Goal: Task Accomplishment & Management: Use online tool/utility

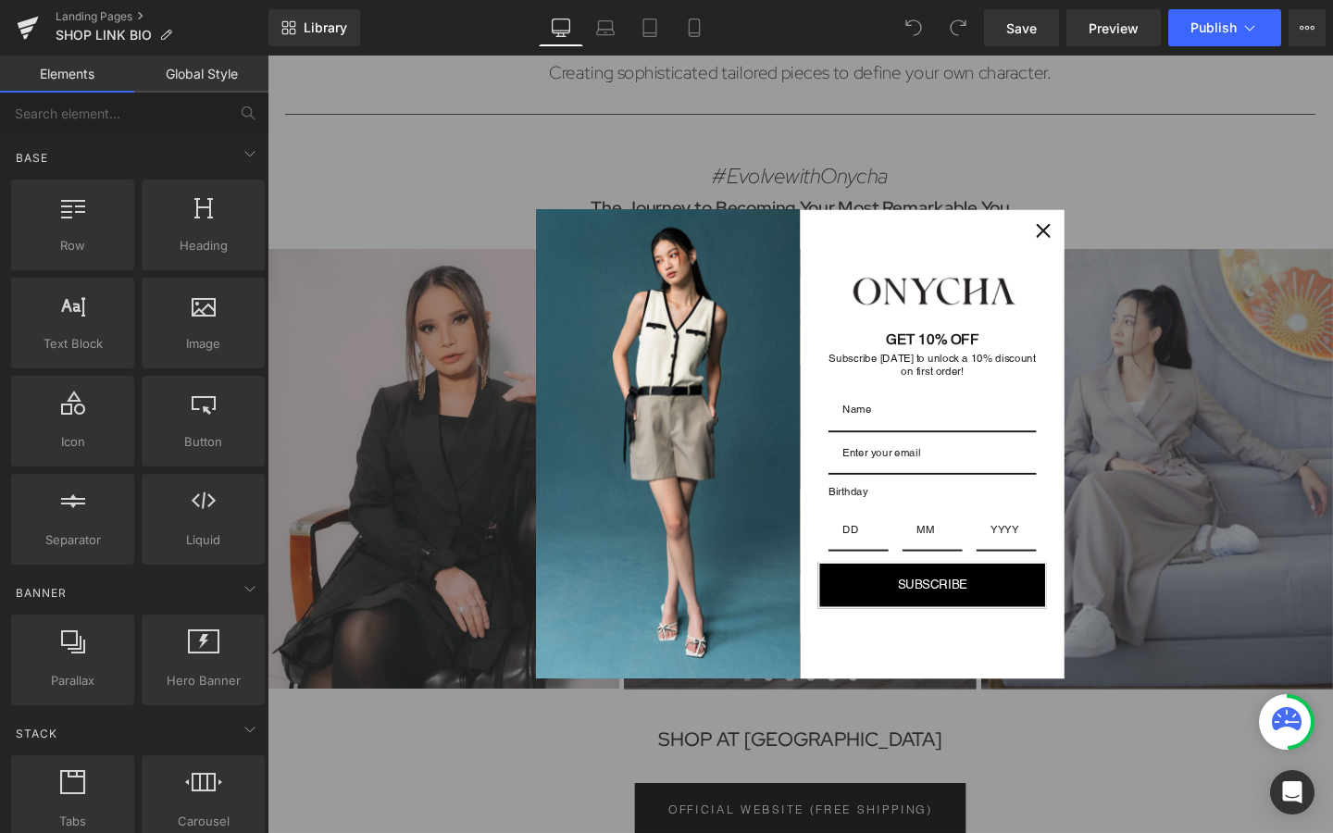
scroll to position [141, 0]
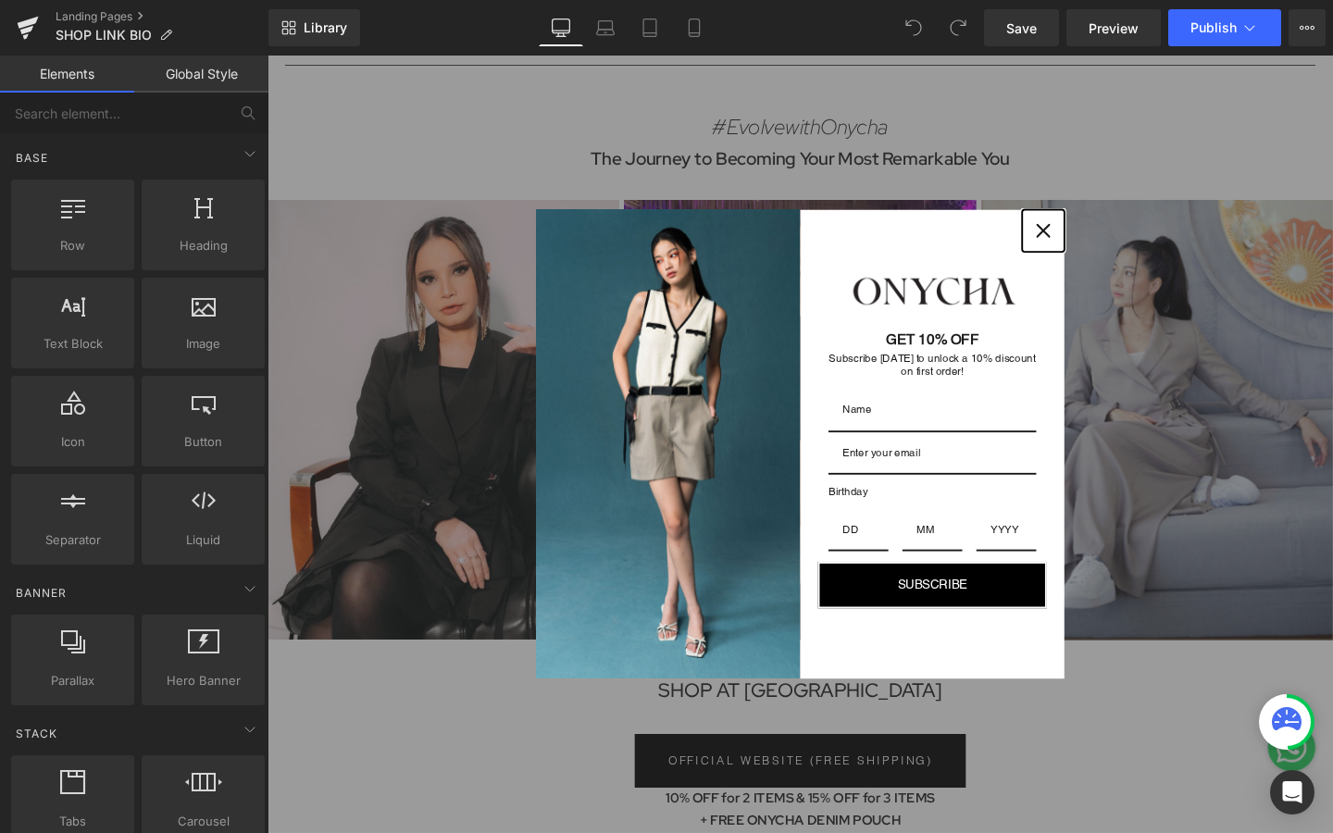
click at [1086, 234] on icon "close icon" at bounding box center [1083, 239] width 15 height 15
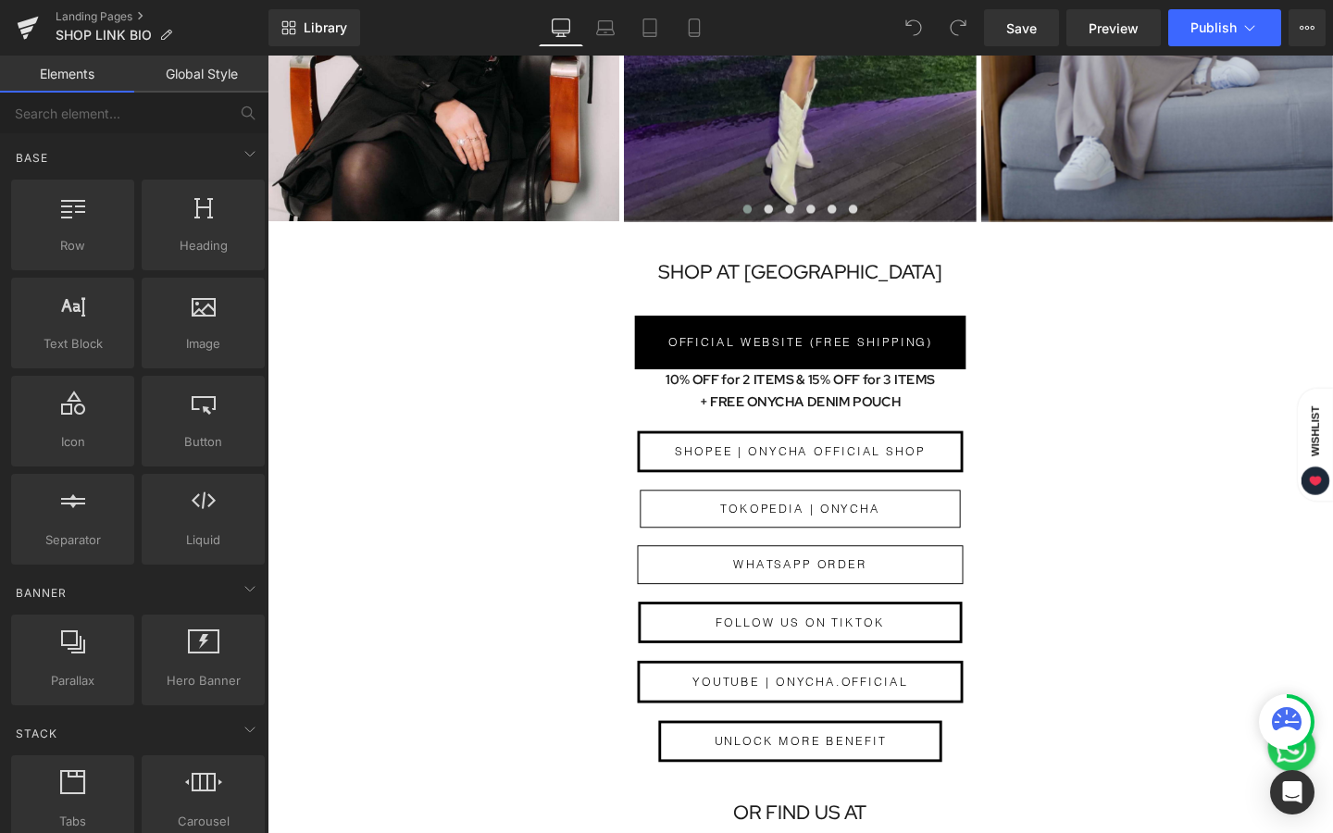
scroll to position [593, 0]
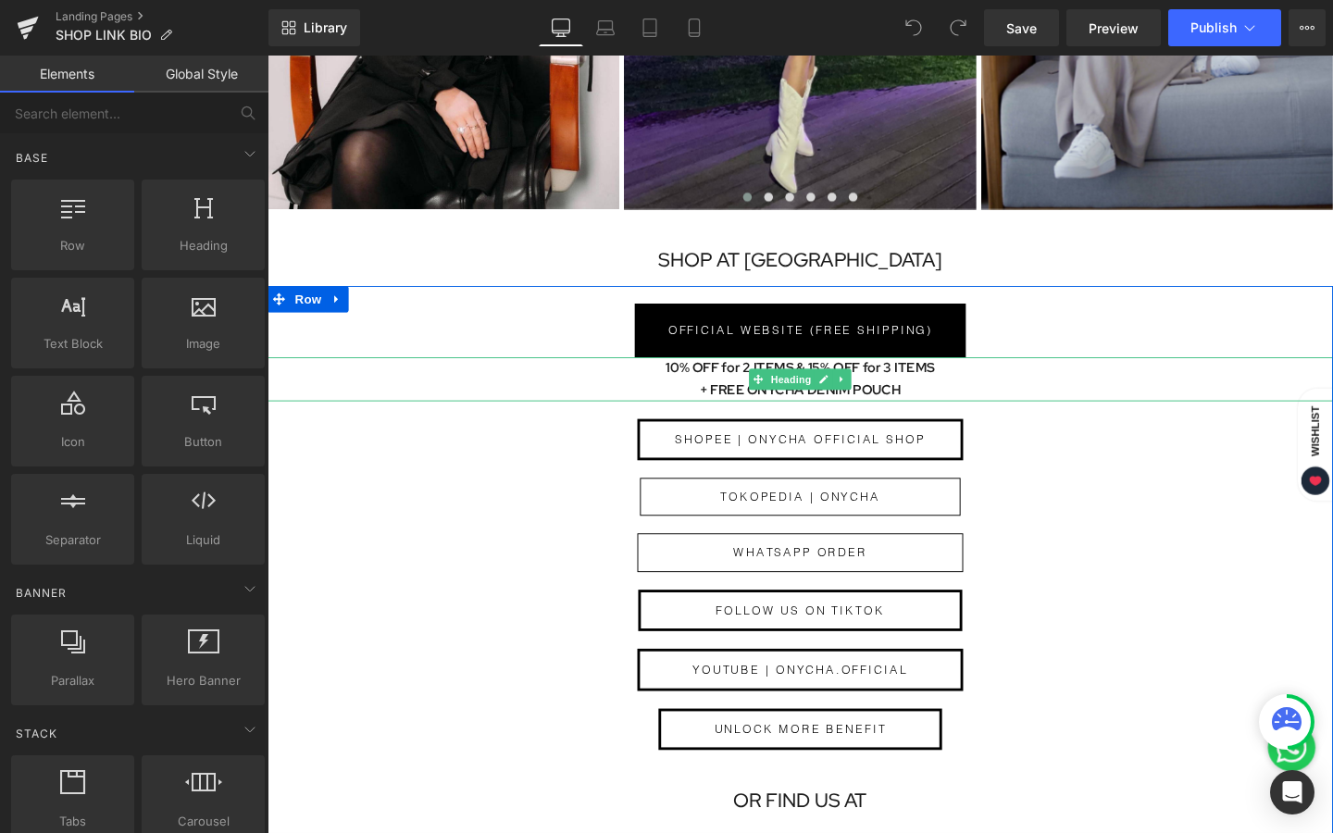
click at [899, 395] on h1 "10% OFF for 2 ITEMS & 15% OFF for 3 ITEMS" at bounding box center [828, 384] width 1120 height 23
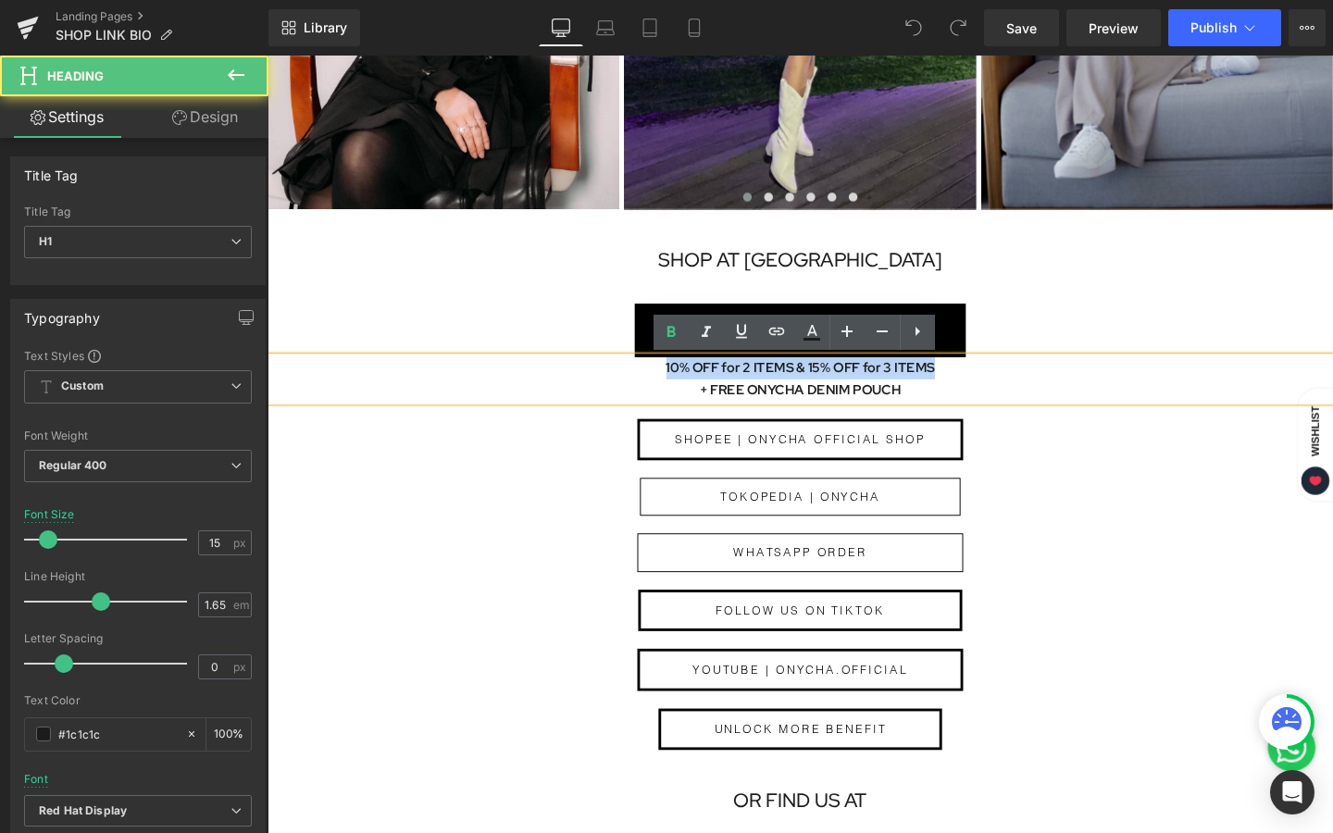
drag, startPoint x: 972, startPoint y: 384, endPoint x: 635, endPoint y: 383, distance: 336.9
click at [635, 382] on h1 "10% OFF for 2 ITEMS & 15% OFF for 3 ITEMS" at bounding box center [828, 384] width 1120 height 23
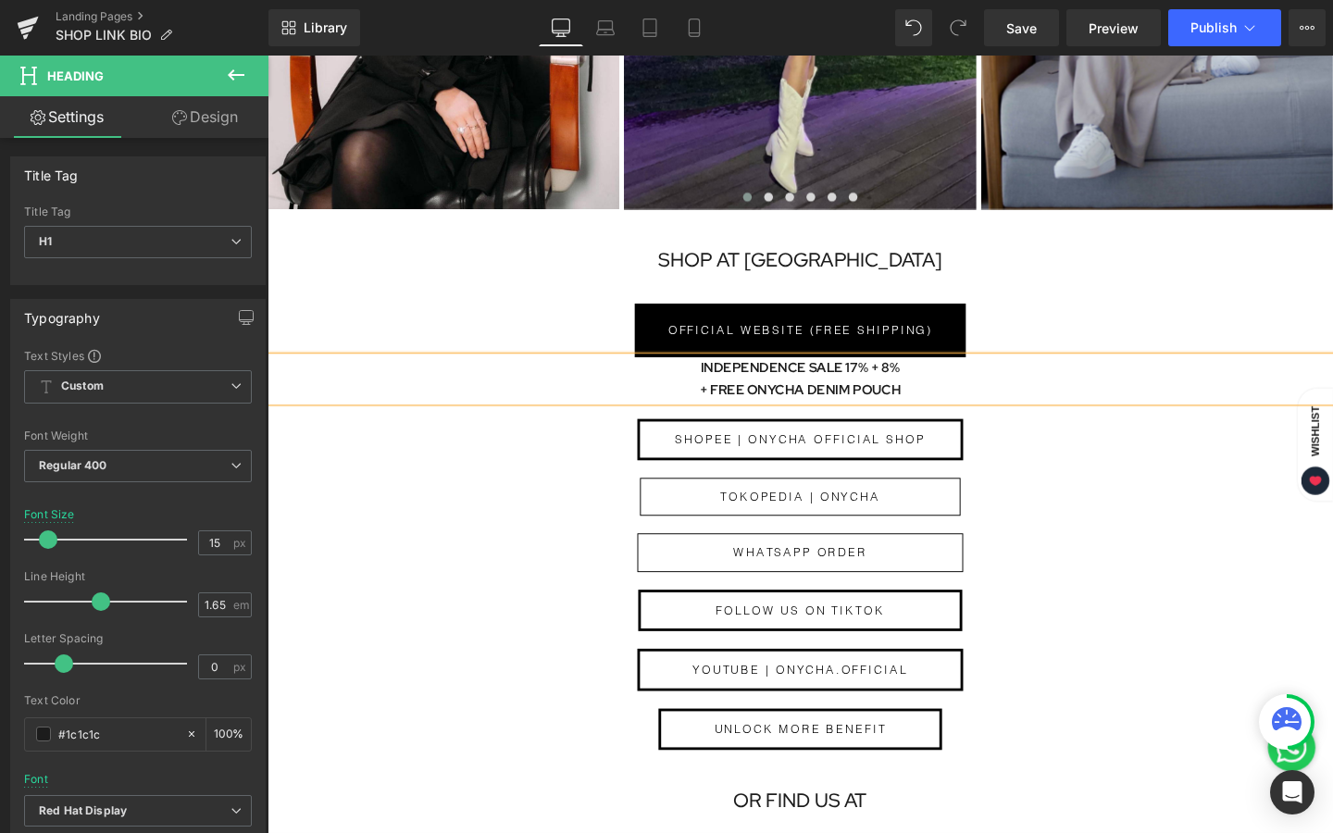
click at [897, 384] on b "INDEPENDENCE SALE 17% + 8%" at bounding box center [828, 384] width 210 height 19
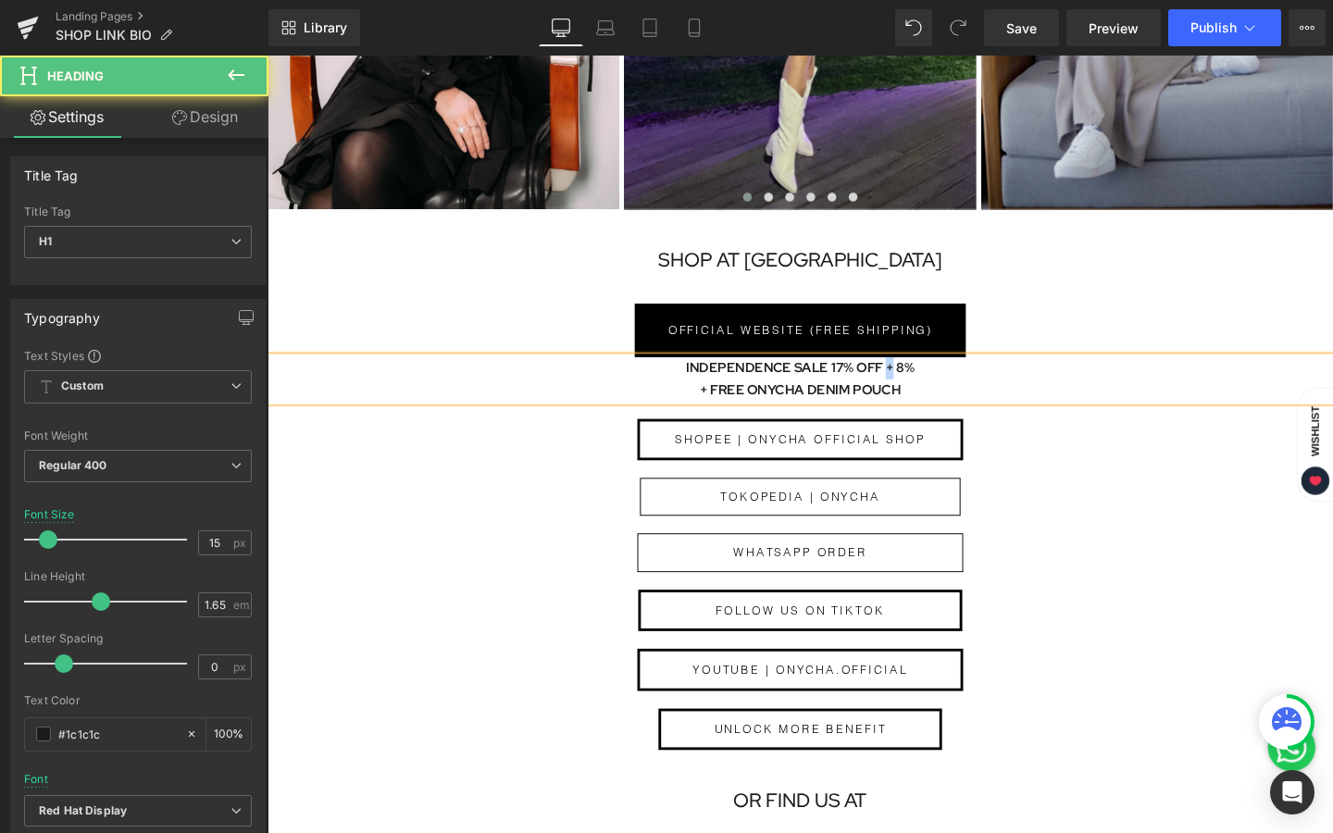
click at [919, 382] on b "INDEPENDENCE SALE 17% OFF + 8%" at bounding box center [827, 384] width 241 height 19
click at [962, 379] on h1 "INDEPENDENCE SALE 17% OFF & 8%" at bounding box center [828, 384] width 1120 height 23
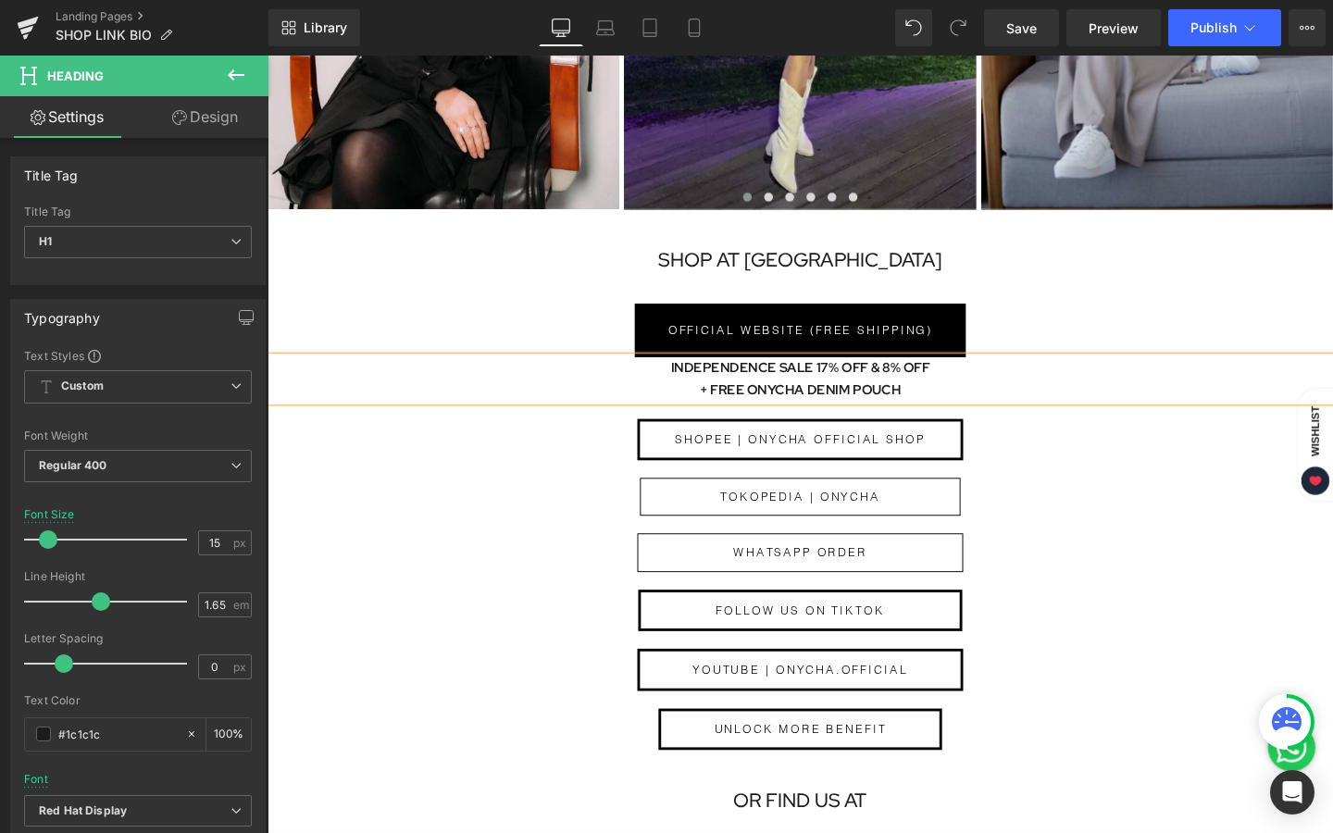
click at [717, 407] on h1 "+ FREE ONYCHA DENIM POUCH" at bounding box center [828, 407] width 1120 height 23
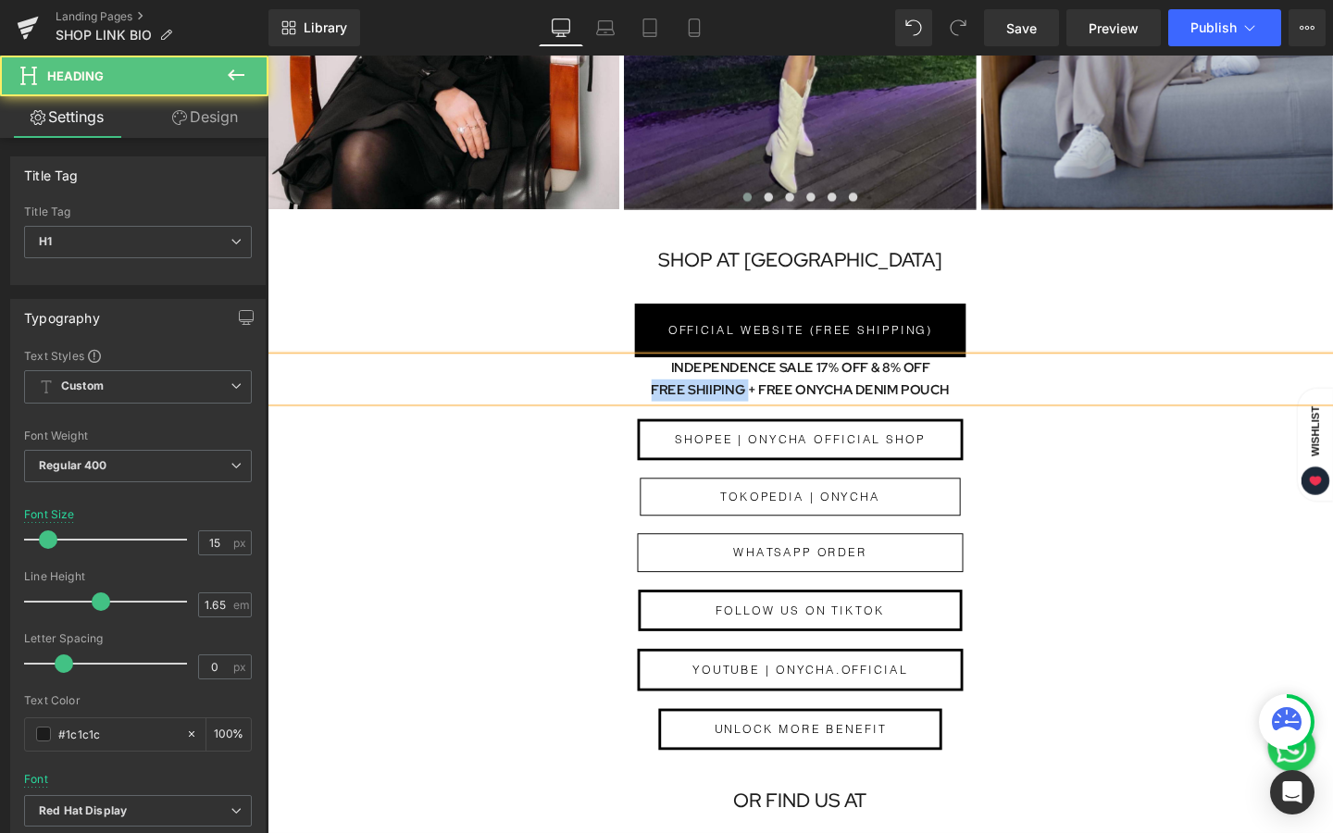
drag, startPoint x: 775, startPoint y: 409, endPoint x: 662, endPoint y: 411, distance: 112.9
click at [662, 411] on h1 "FREE SHIIPING + FREE ONYCHA DENIM POUCH" at bounding box center [828, 407] width 1120 height 23
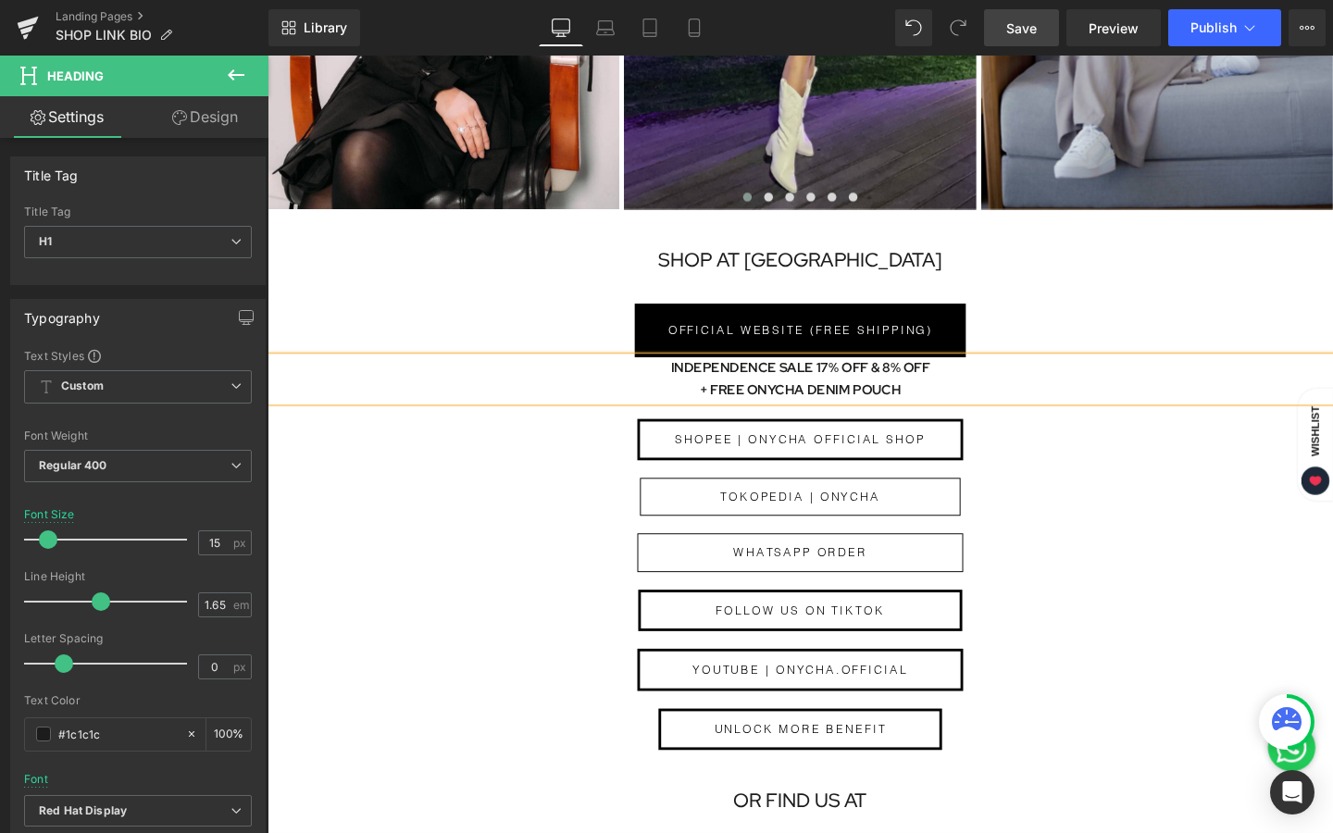
click at [1018, 31] on span "Save" at bounding box center [1021, 28] width 31 height 19
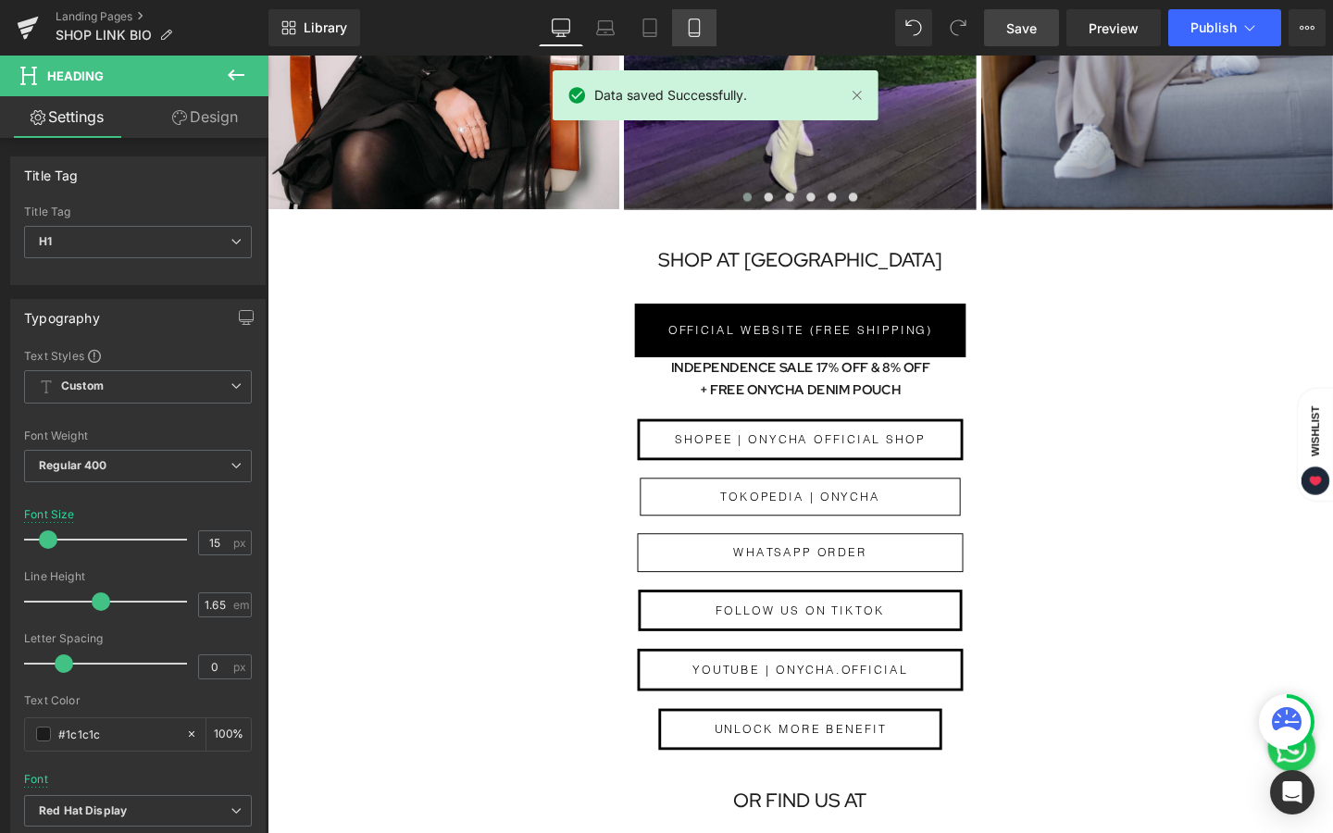
click at [678, 26] on link "Mobile" at bounding box center [694, 27] width 44 height 37
type input "14"
type input "100"
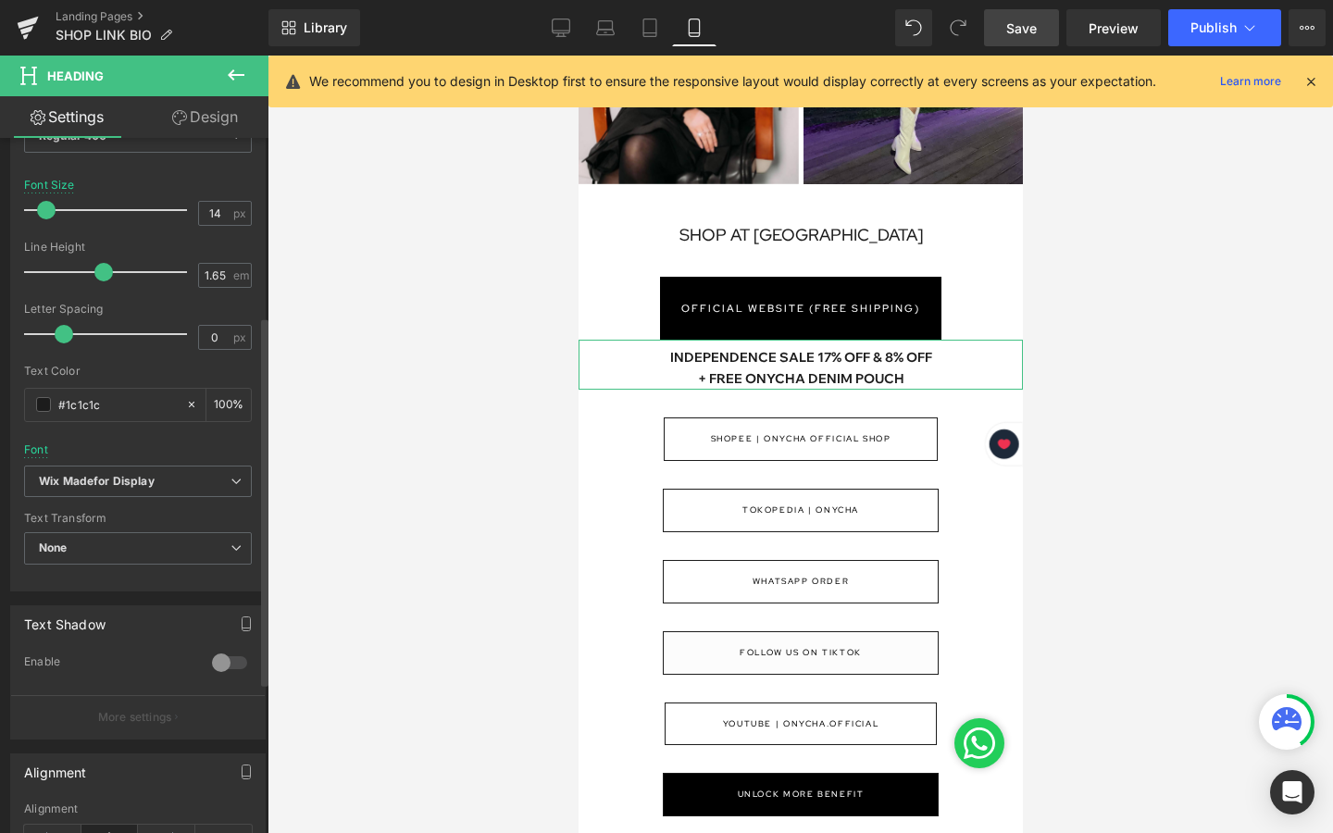
scroll to position [305, 0]
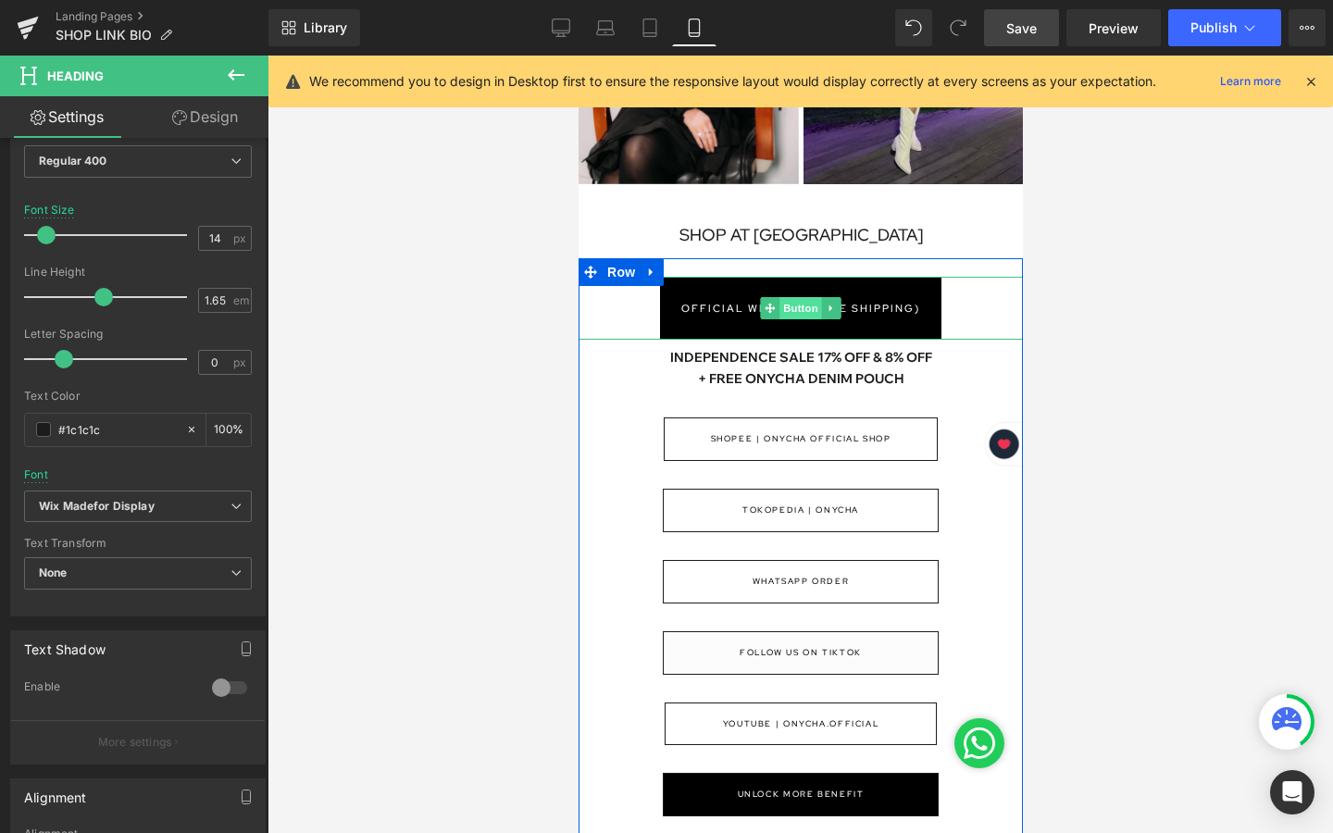
click at [800, 313] on span "Button" at bounding box center [799, 308] width 43 height 22
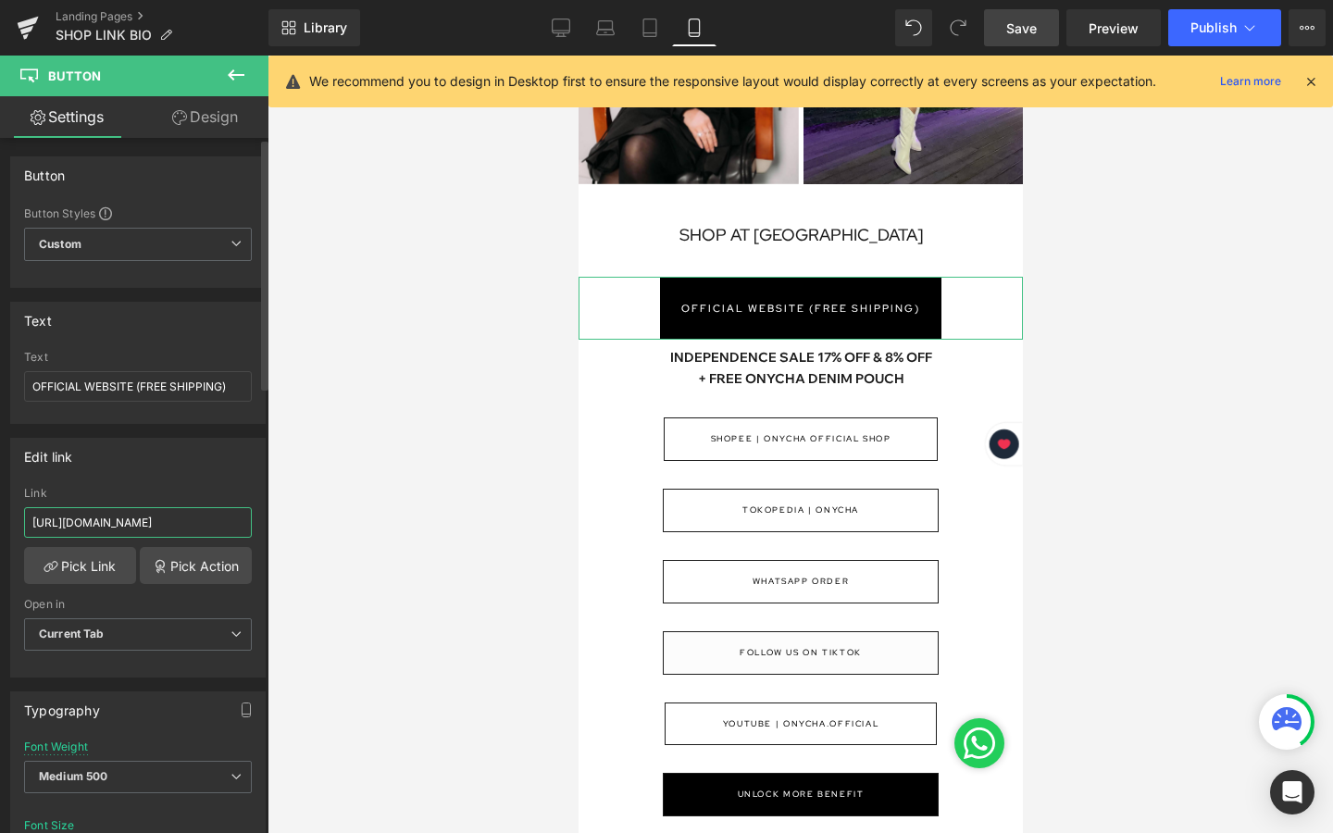
click at [150, 518] on input "[URL][DOMAIN_NAME]" at bounding box center [138, 522] width 228 height 31
drag, startPoint x: 150, startPoint y: 518, endPoint x: 0, endPoint y: 518, distance: 150.0
click at [0, 518] on div "Edit link [URL][DOMAIN_NAME] Link [URL][DOMAIN_NAME] Pick Link Pick Action Curr…" at bounding box center [138, 551] width 277 height 254
paste input "collections/special-promo"
type input "[URL][DOMAIN_NAME]"
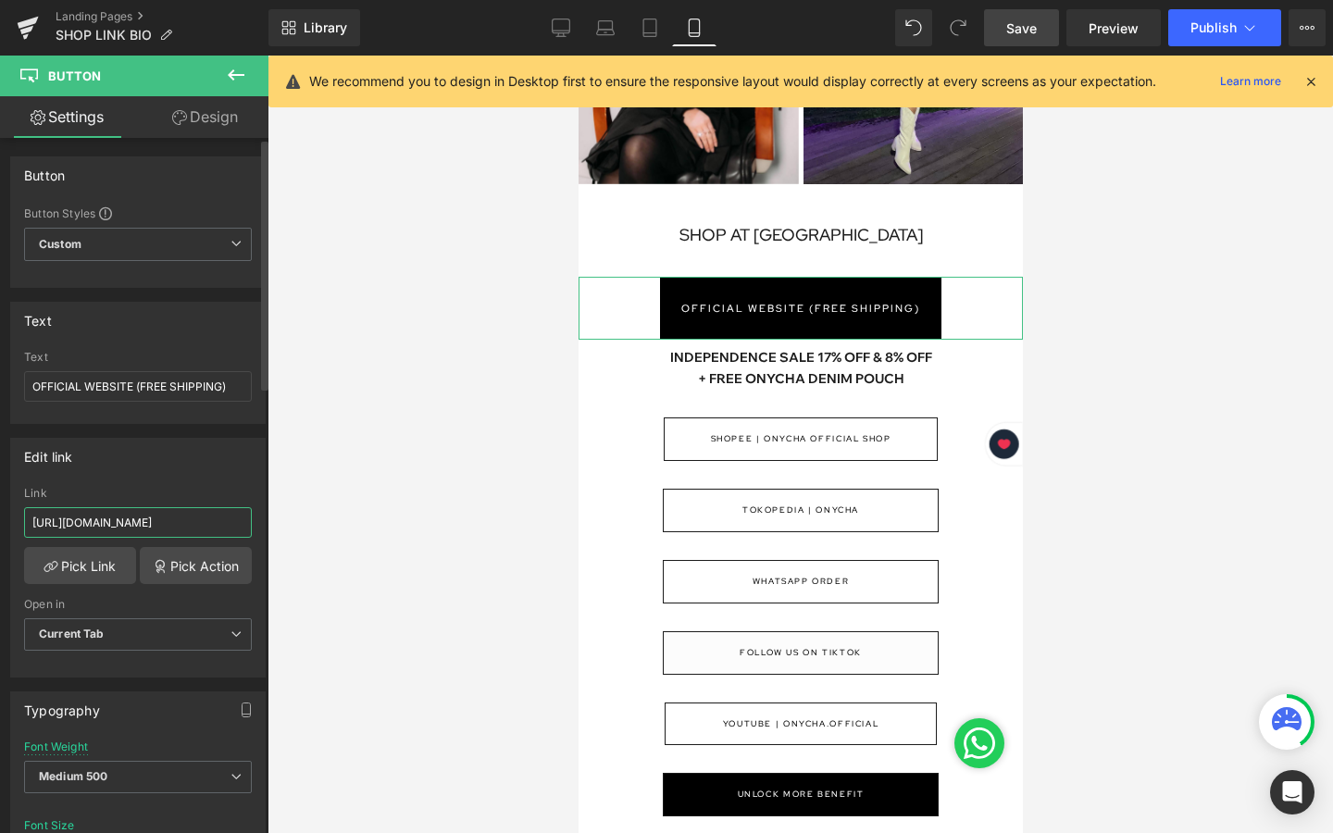
scroll to position [0, 25]
click at [325, 512] on div at bounding box center [800, 445] width 1065 height 778
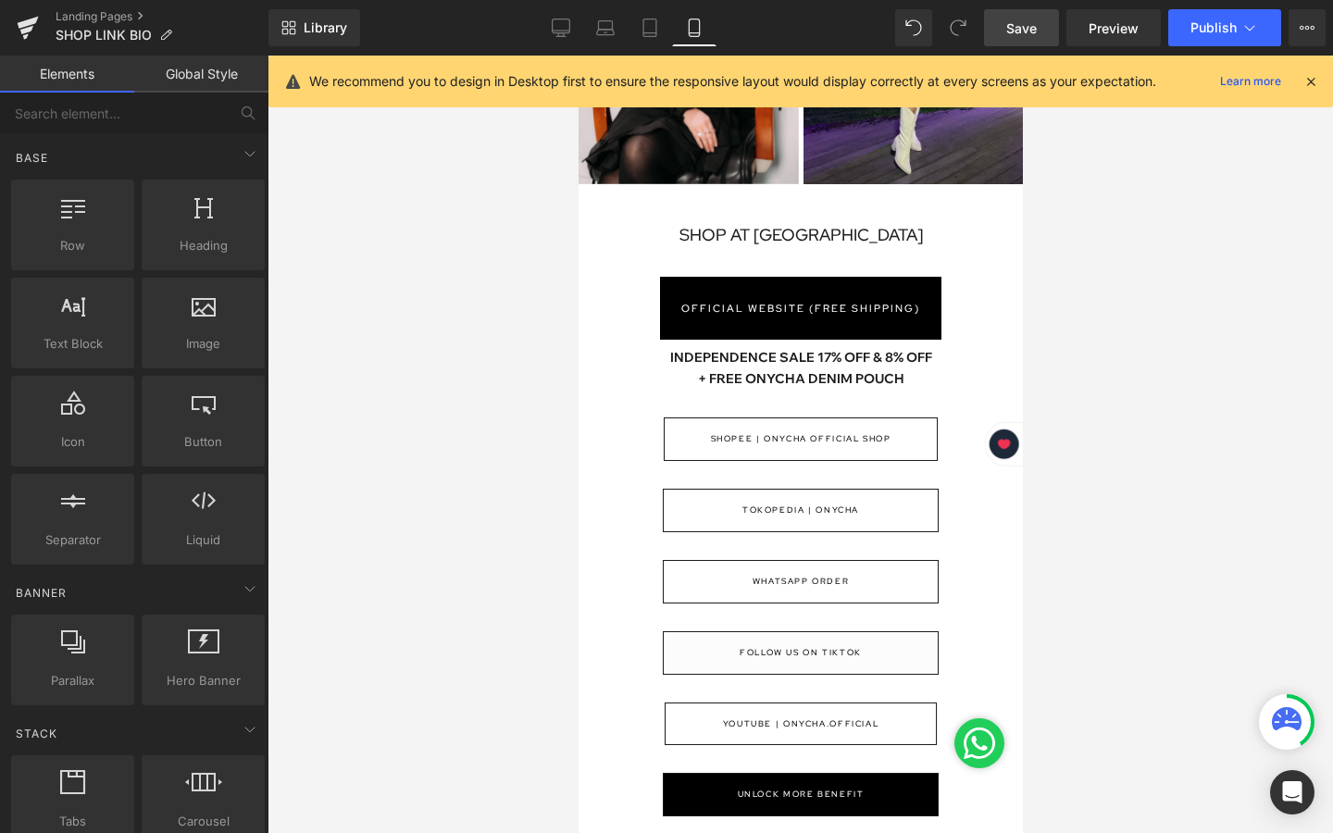
click at [1034, 32] on span "Save" at bounding box center [1021, 28] width 31 height 19
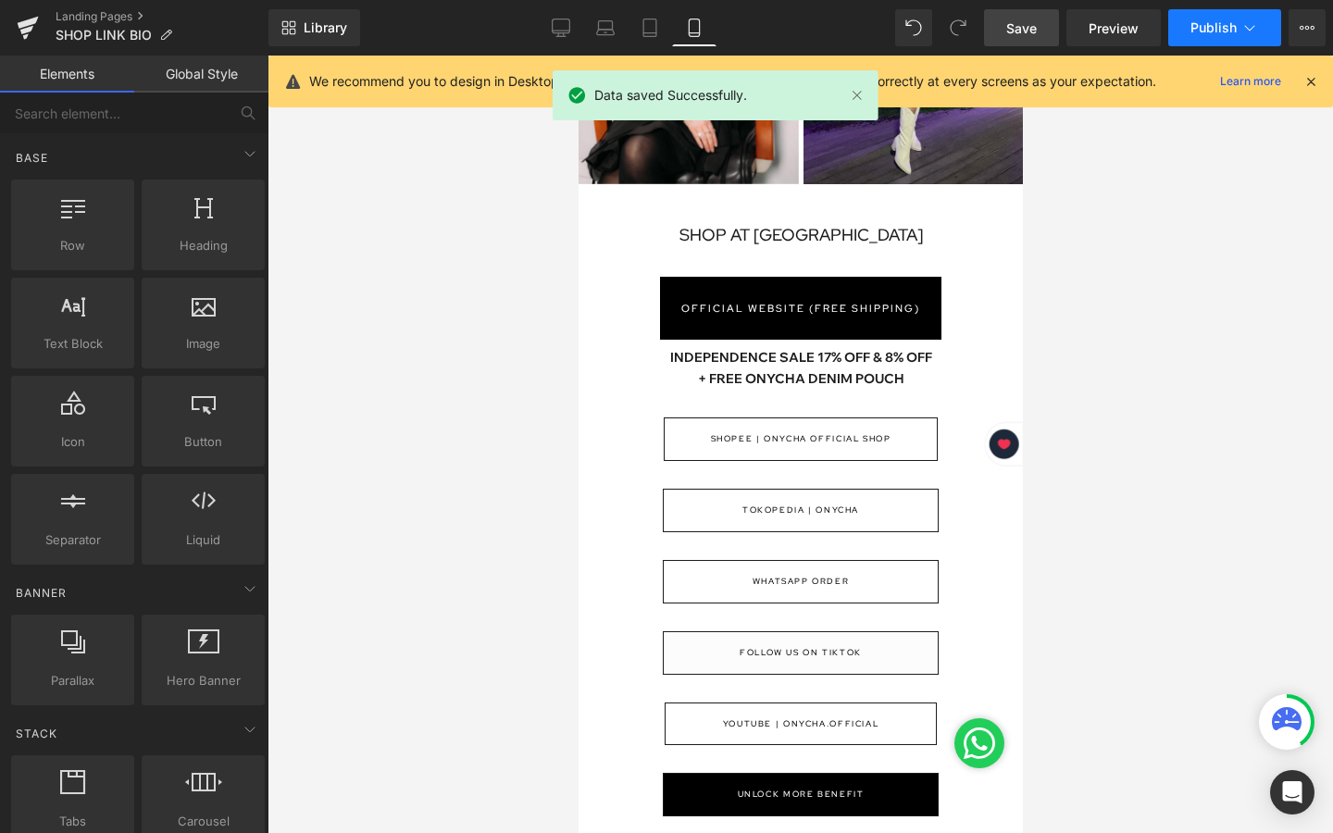
click at [1253, 33] on icon at bounding box center [1249, 28] width 19 height 19
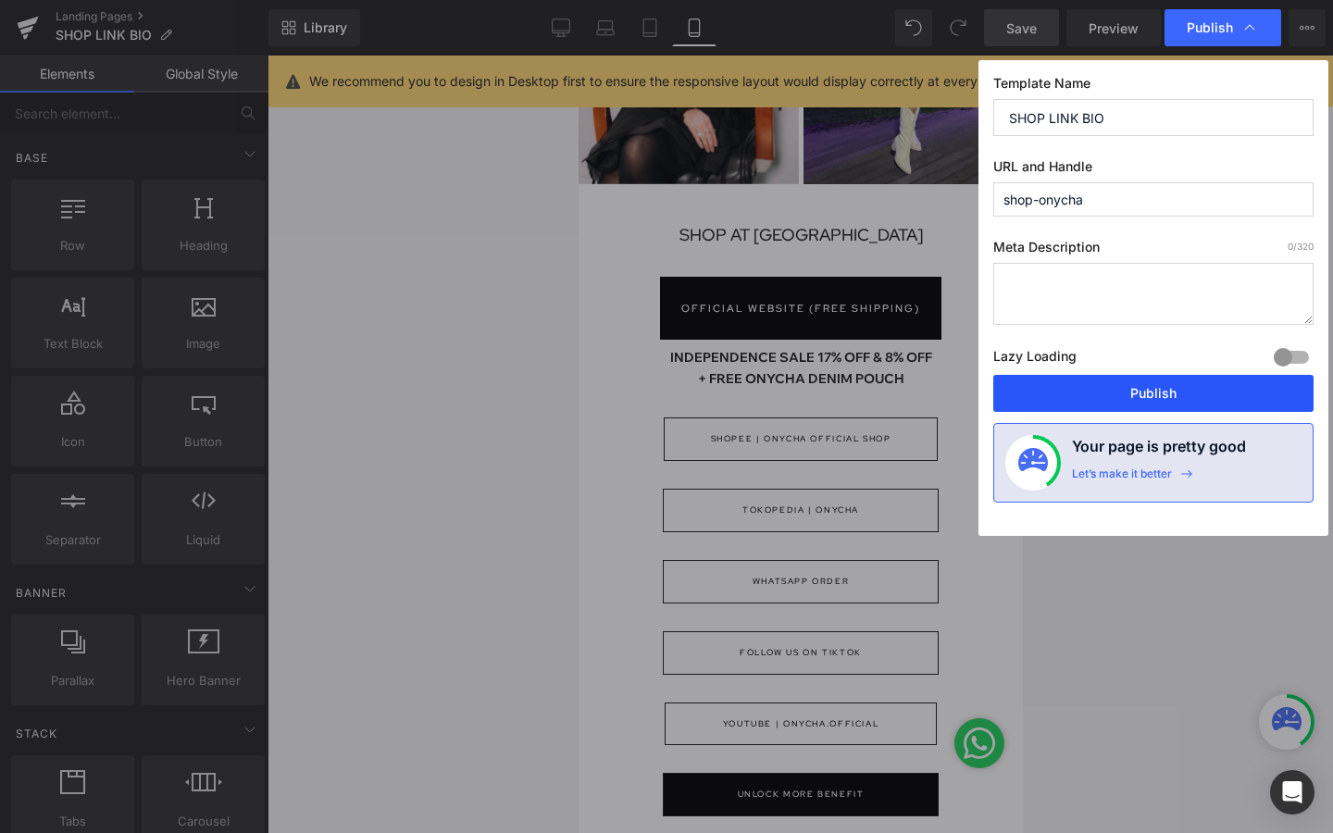
click at [1157, 397] on button "Publish" at bounding box center [1153, 393] width 320 height 37
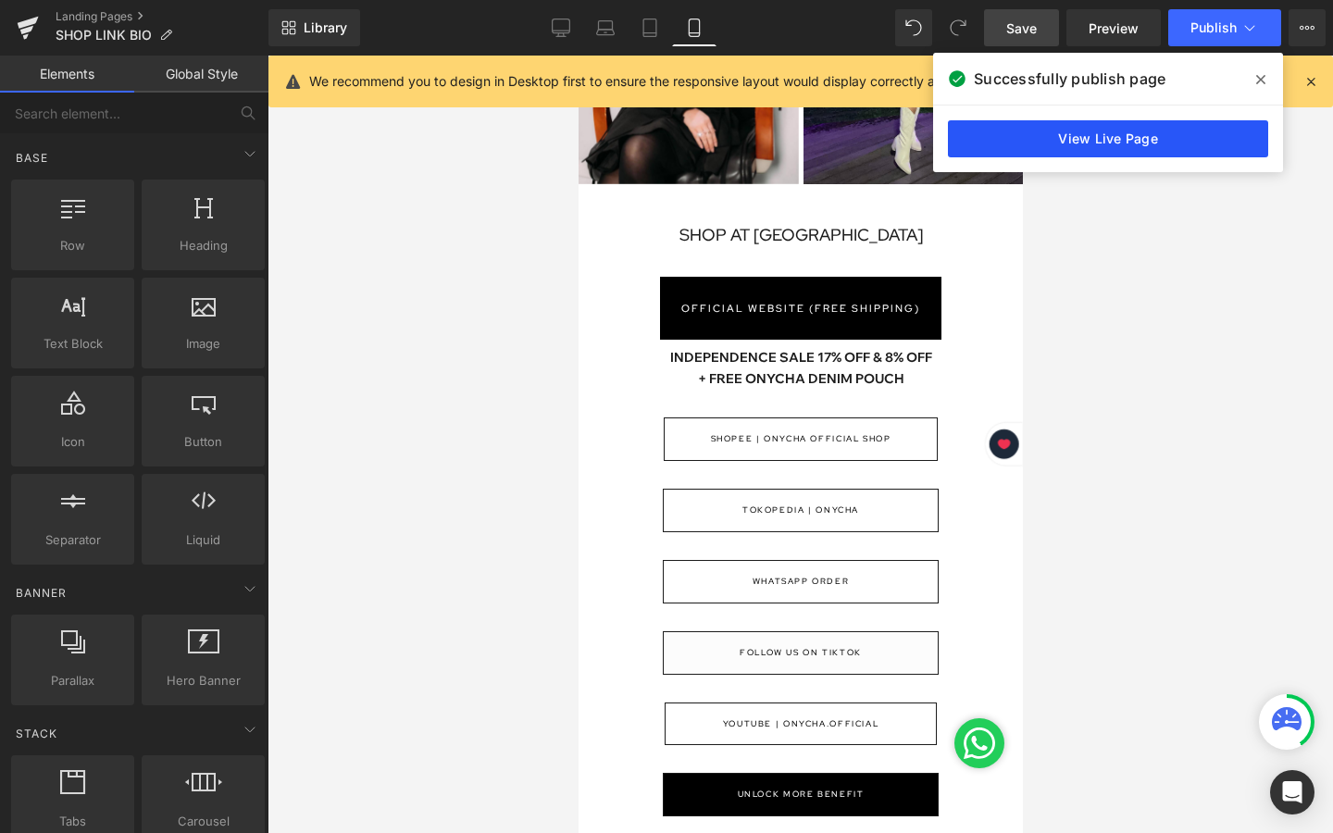
click at [1114, 127] on link "View Live Page" at bounding box center [1108, 138] width 320 height 37
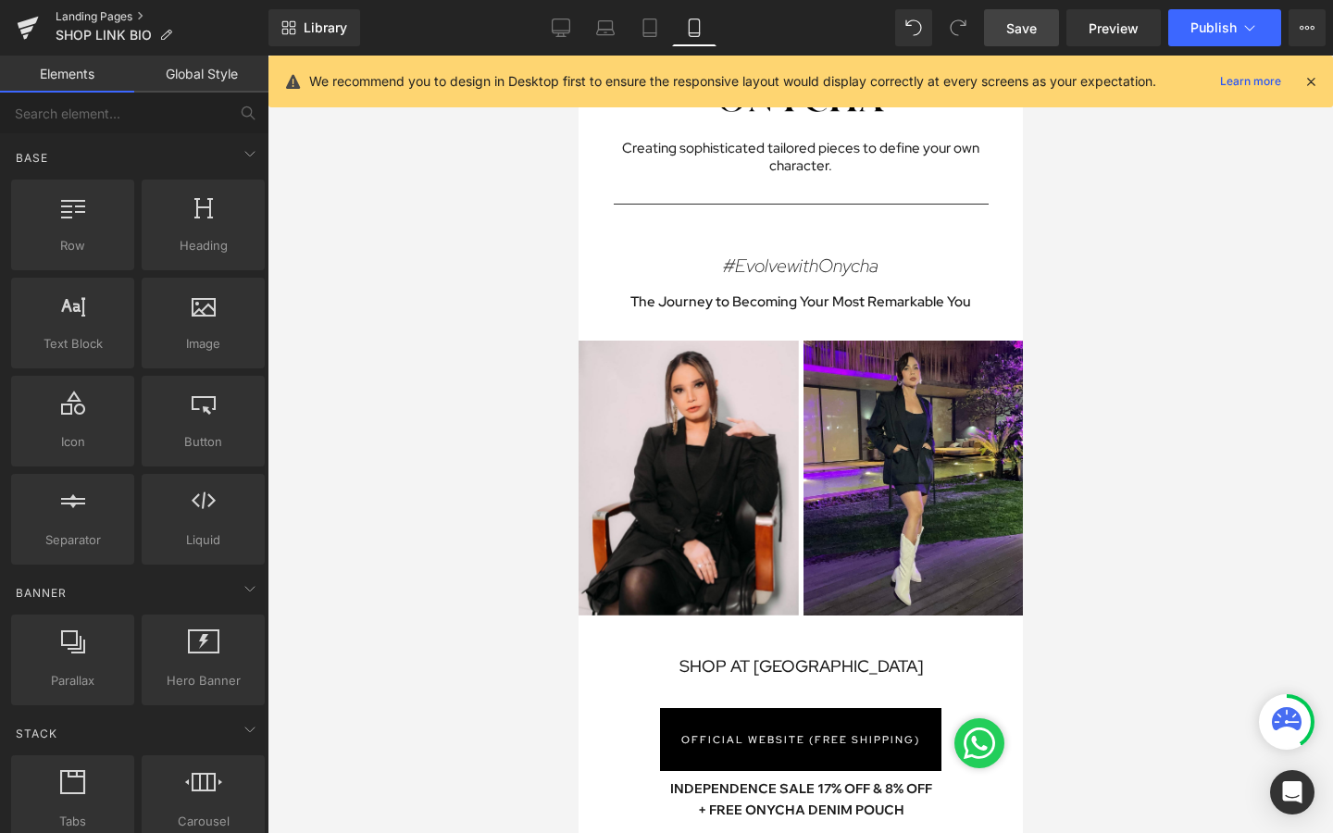
click at [83, 18] on link "Landing Pages" at bounding box center [162, 16] width 213 height 15
